Goal: Task Accomplishment & Management: Manage account settings

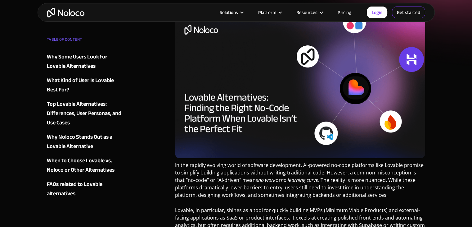
click at [403, 12] on link "Get started" at bounding box center [408, 13] width 33 height 12
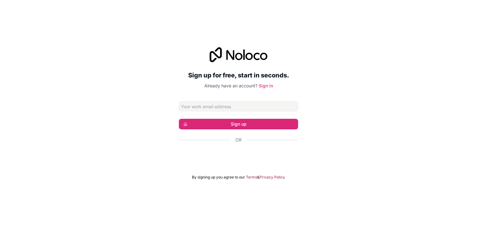
click at [273, 105] on input "Email address" at bounding box center [238, 106] width 119 height 10
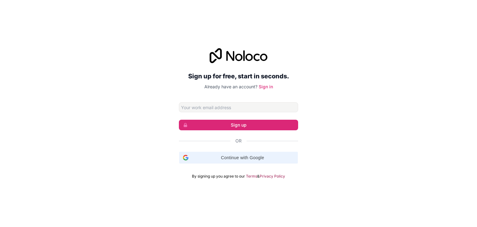
click at [210, 160] on span "Continue with Google" at bounding box center [242, 157] width 103 height 7
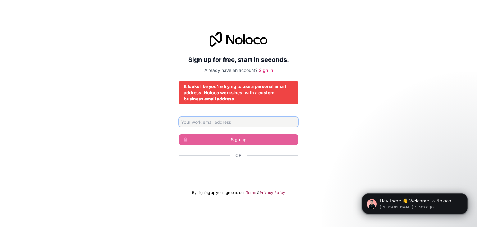
click at [250, 121] on input "Email address" at bounding box center [238, 122] width 119 height 10
type input "[EMAIL_ADDRESS][DOMAIN_NAME]"
click at [267, 68] on link "Sign in" at bounding box center [266, 69] width 14 height 5
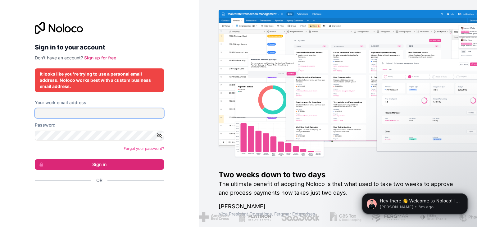
click at [113, 114] on input "Your work email address" at bounding box center [99, 113] width 129 height 10
type input "[EMAIL_ADDRESS][DOMAIN_NAME]"
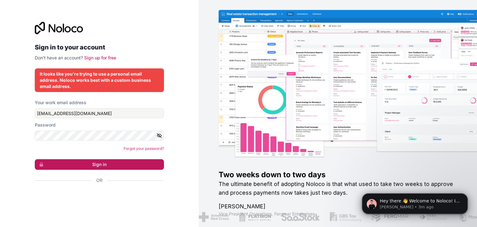
click at [104, 162] on button "Sign in" at bounding box center [99, 164] width 129 height 11
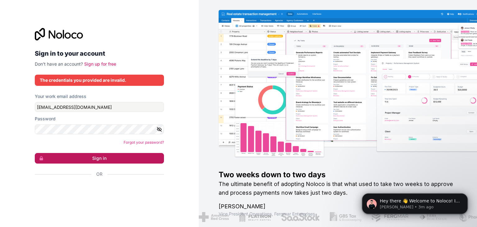
click at [127, 154] on button "Sign in" at bounding box center [99, 158] width 129 height 11
click at [133, 141] on link "Forgot your password?" at bounding box center [144, 142] width 40 height 5
